Goal: Task Accomplishment & Management: Manage account settings

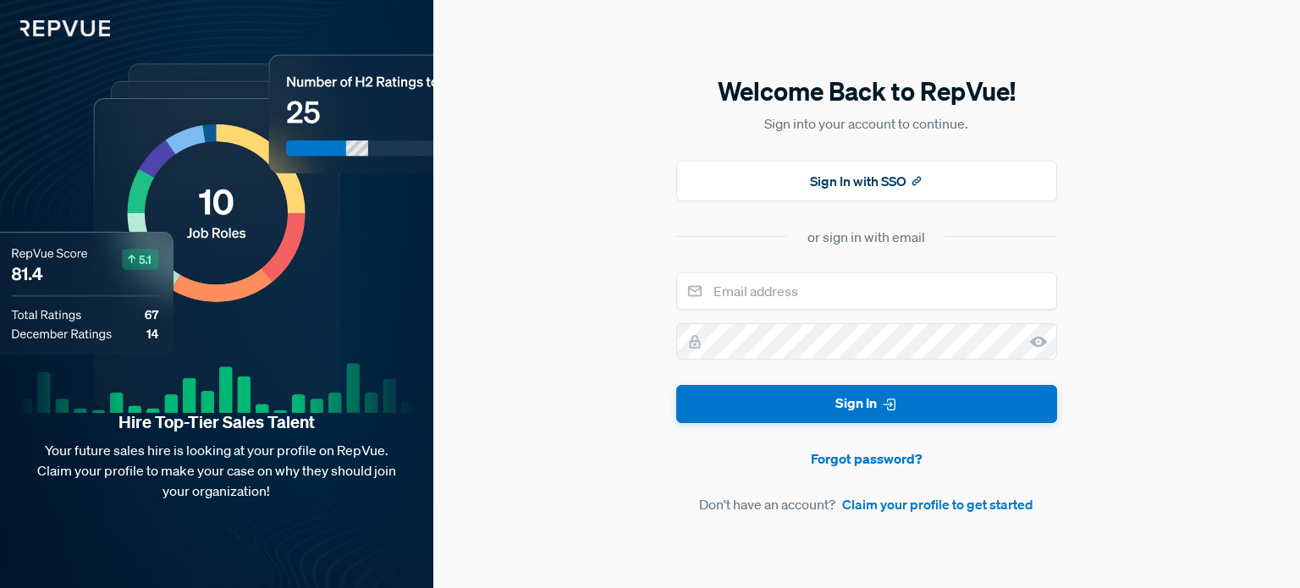
click at [85, 21] on img at bounding box center [55, 18] width 110 height 36
click at [52, 26] on img at bounding box center [55, 18] width 110 height 36
click at [850, 184] on button "Sign In with SSO" at bounding box center [866, 181] width 381 height 41
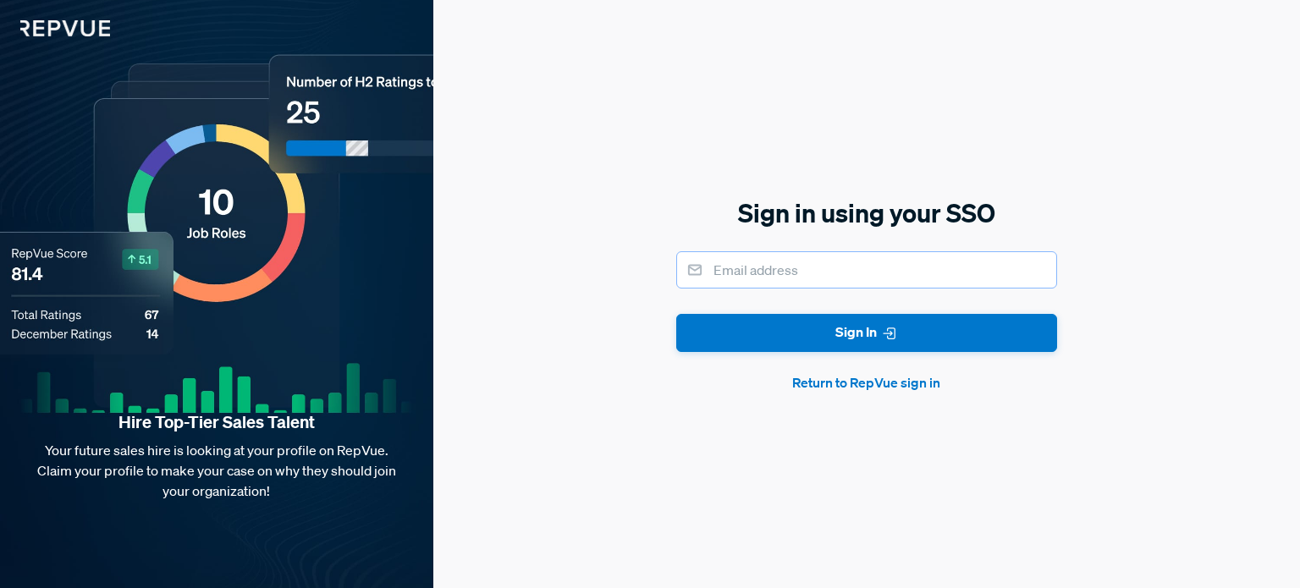
click at [789, 276] on input "email" at bounding box center [866, 269] width 381 height 37
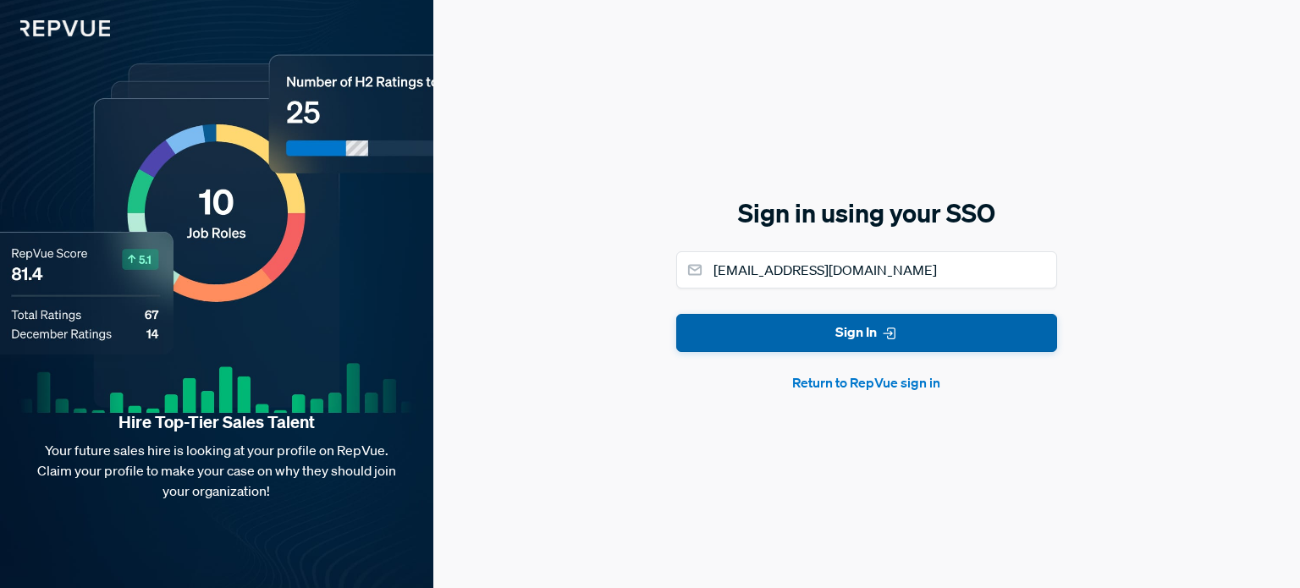
click at [829, 333] on button "Sign In" at bounding box center [866, 333] width 381 height 38
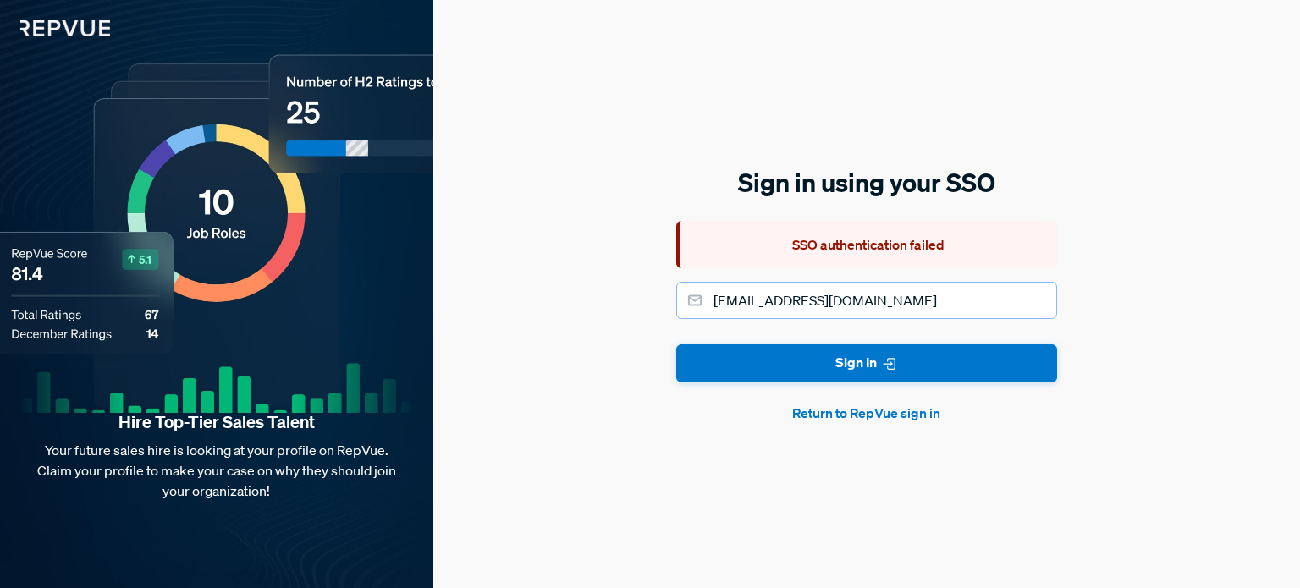
drag, startPoint x: 910, startPoint y: 295, endPoint x: 377, endPoint y: 330, distance: 535.0
click at [385, 329] on div "Hire Top-Tier Sales Talent Your future sales hire is looking at your profile on…" at bounding box center [650, 294] width 1300 height 588
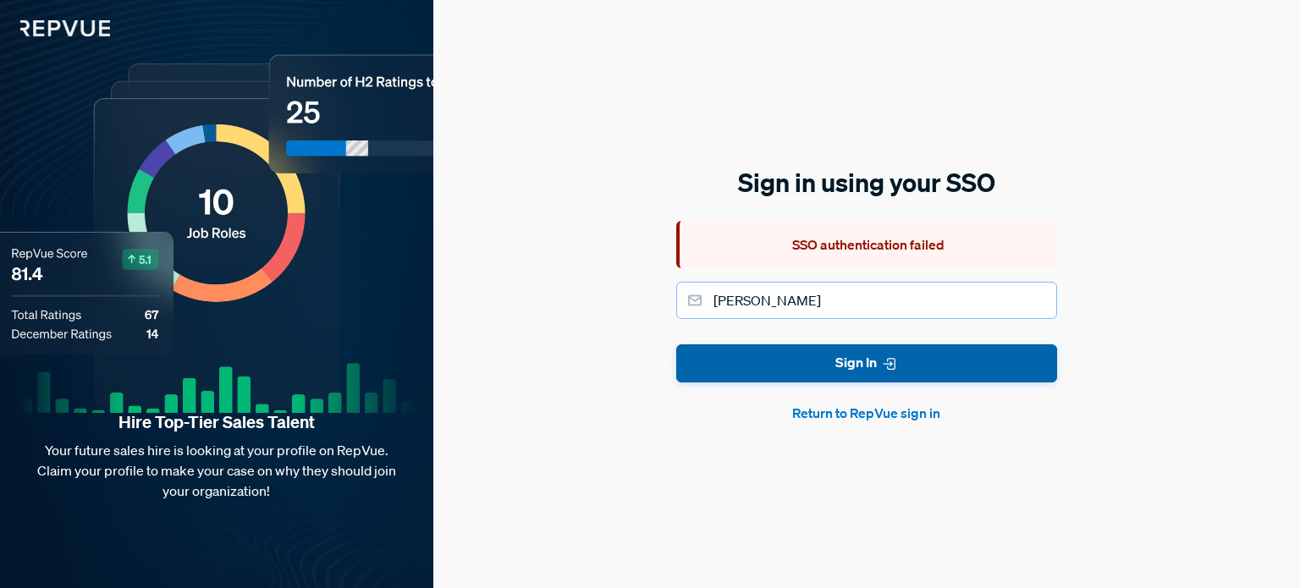
type input "[EMAIL_ADDRESS][DOMAIN_NAME]"
click at [914, 371] on button "Sign In" at bounding box center [866, 363] width 381 height 38
